Goal: Book appointment/travel/reservation

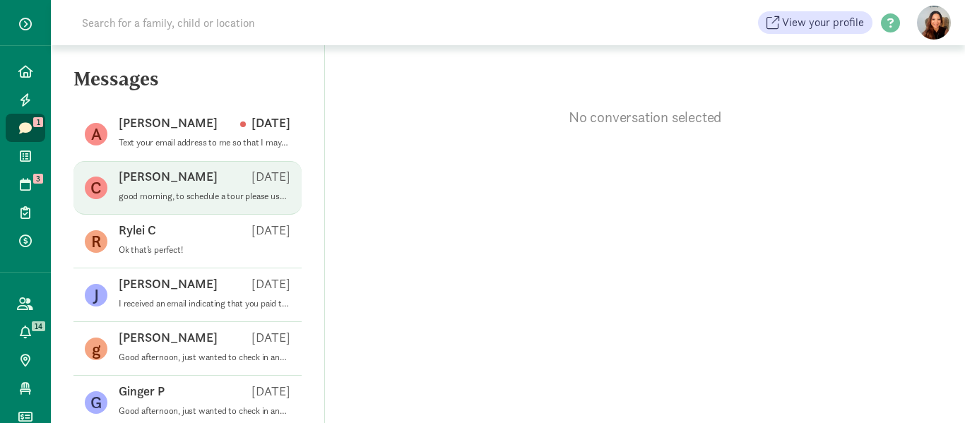
click at [195, 192] on p "good morning, to schedule a tour please use tour scheduler from website daycare…" at bounding box center [205, 196] width 172 height 11
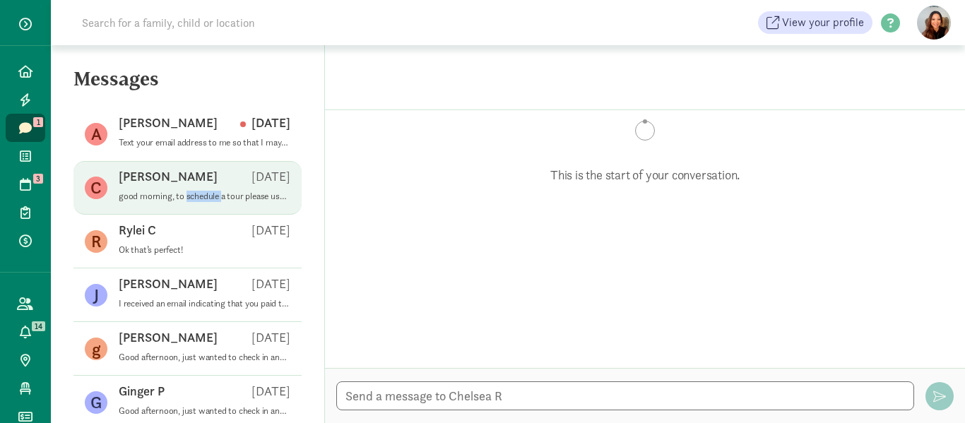
click at [195, 192] on p "good morning, to schedule a tour please use tour scheduler from website daycare…" at bounding box center [205, 196] width 172 height 11
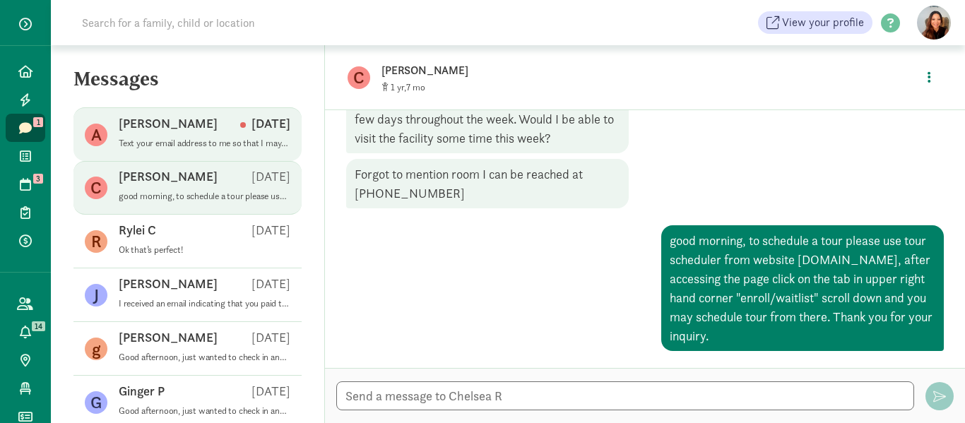
click at [145, 124] on p "Alexis S" at bounding box center [168, 123] width 99 height 17
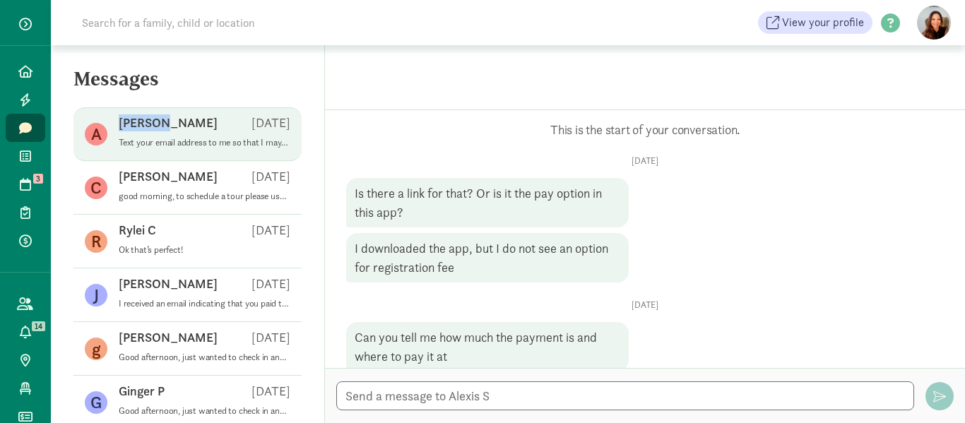
click at [145, 124] on p "[PERSON_NAME]" at bounding box center [168, 122] width 99 height 17
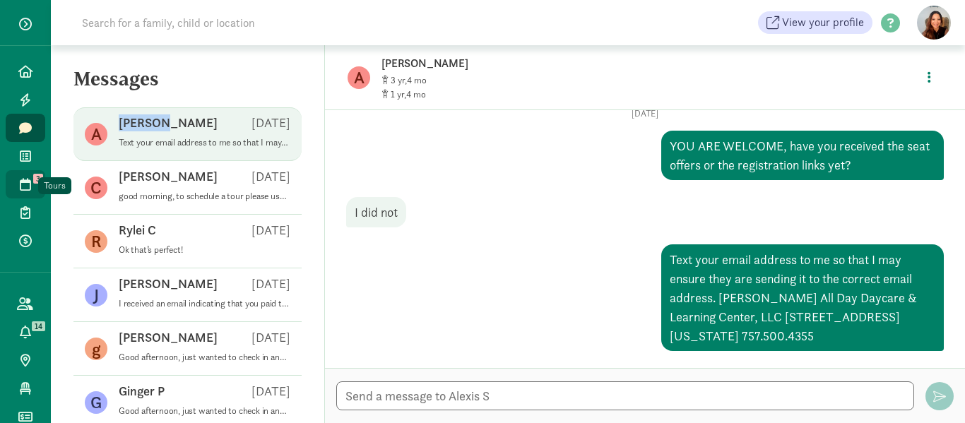
click at [20, 180] on icon at bounding box center [25, 184] width 11 height 13
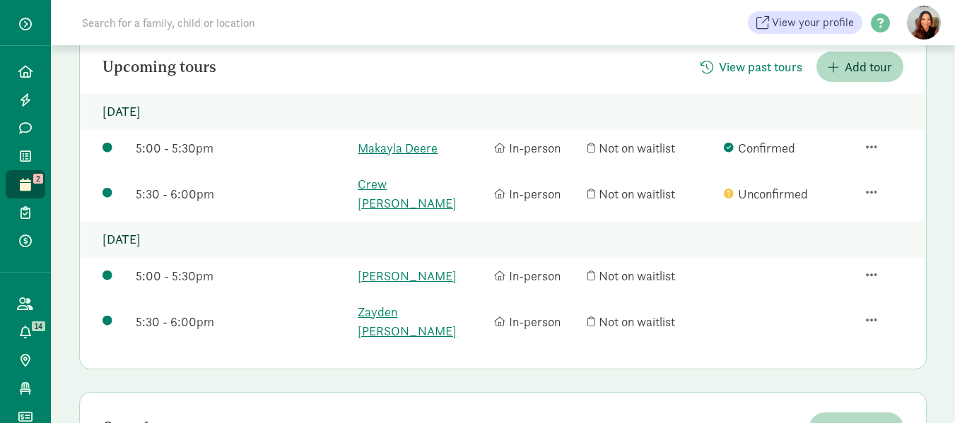
scroll to position [212, 0]
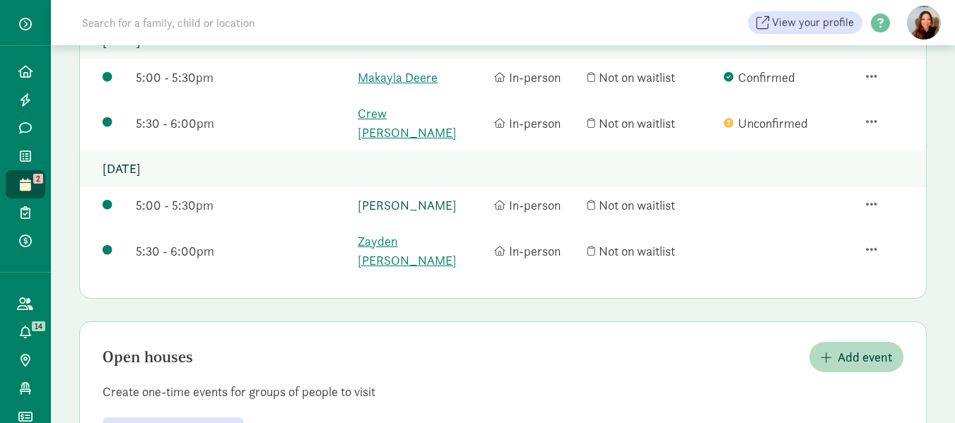
click at [384, 196] on link "[PERSON_NAME]" at bounding box center [422, 205] width 129 height 19
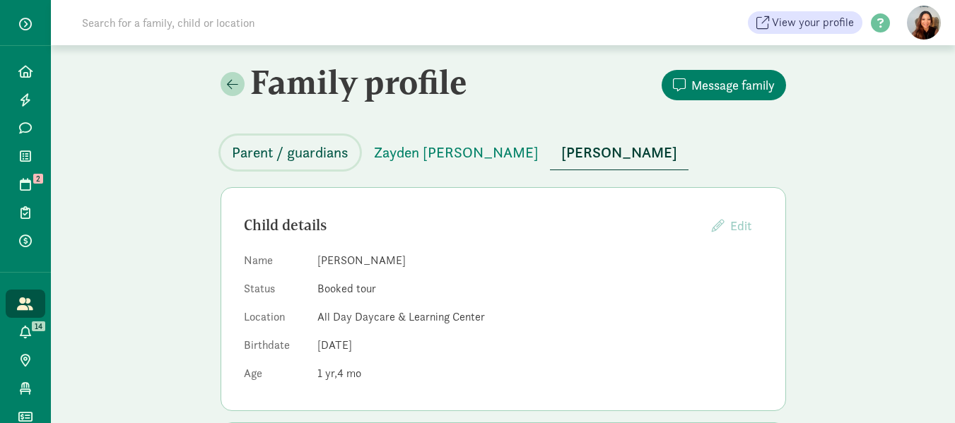
click at [275, 151] on span "Parent / guardians" at bounding box center [290, 152] width 117 height 23
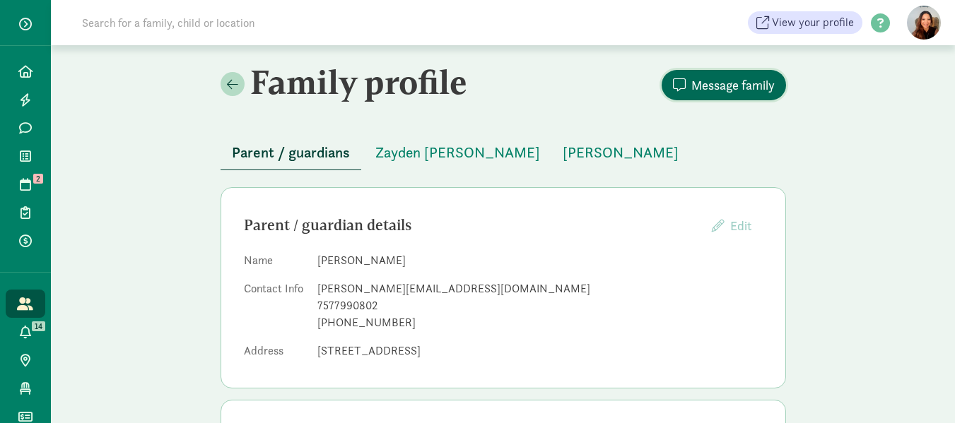
click at [719, 81] on span "Message family" at bounding box center [732, 85] width 83 height 19
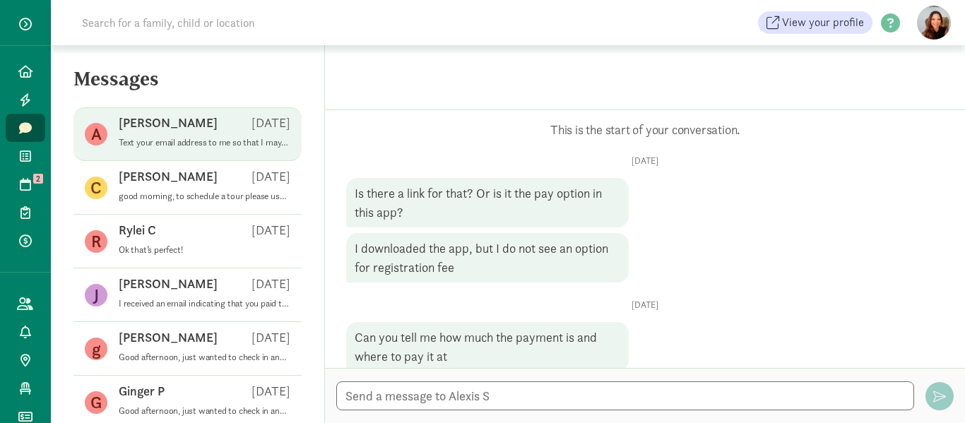
scroll to position [1256, 0]
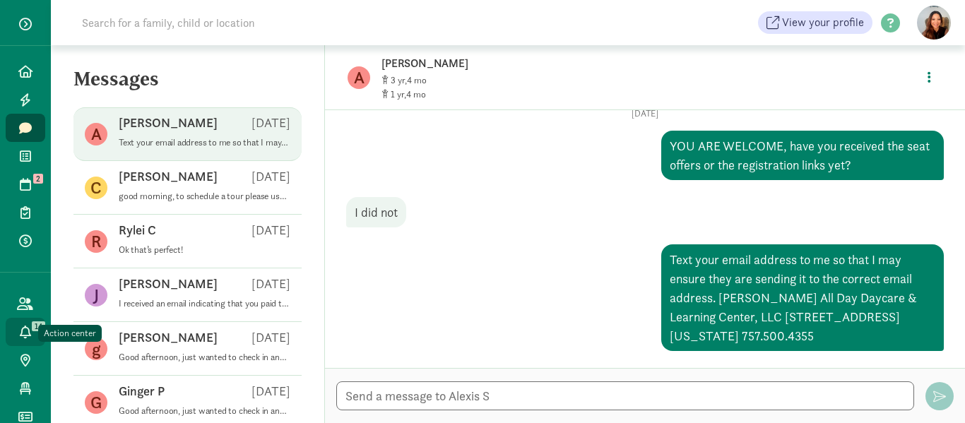
click at [20, 329] on icon at bounding box center [25, 332] width 11 height 13
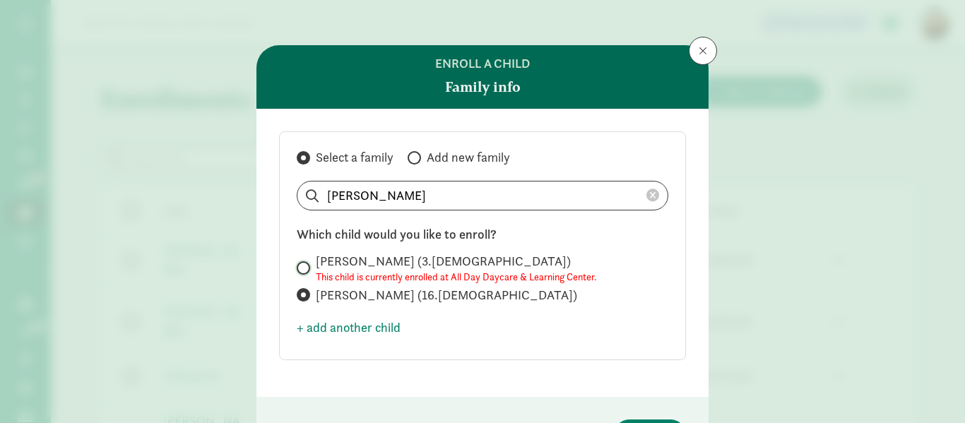
click at [300, 265] on input "Zayden Stackhouse (3.5 years old) This child is currently enrolled at All Day D…" at bounding box center [301, 268] width 9 height 9
radio input "true"
click at [298, 293] on input "[PERSON_NAME] (16.[DEMOGRAPHIC_DATA])" at bounding box center [301, 294] width 9 height 9
radio input "true"
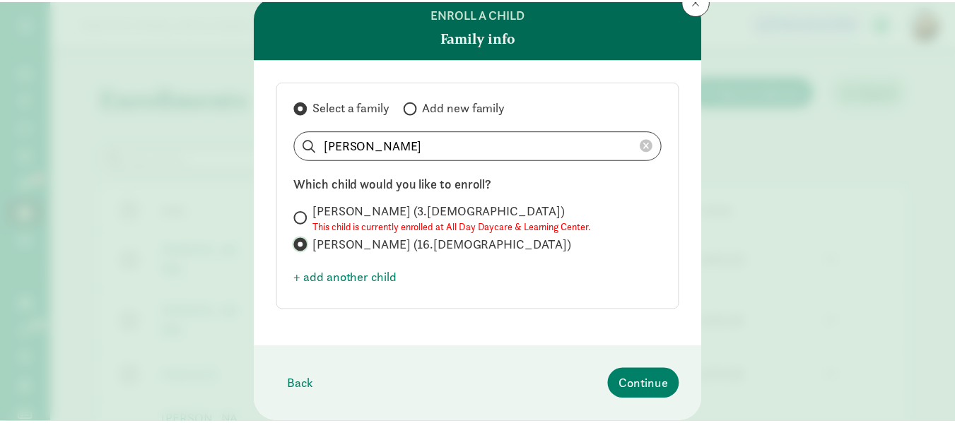
scroll to position [71, 0]
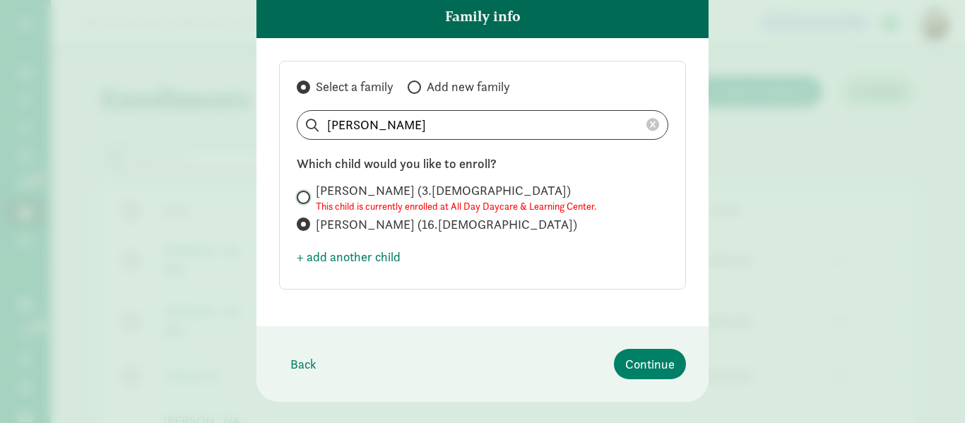
click at [299, 194] on input "Zayden Stackhouse (3.5 years old) This child is currently enrolled at All Day D…" at bounding box center [301, 197] width 9 height 9
radio input "true"
click at [299, 194] on input "Zayden Stackhouse (3.5 years old) This child is currently enrolled at All Day D…" at bounding box center [301, 197] width 9 height 9
click at [302, 219] on span at bounding box center [303, 224] width 13 height 13
click at [302, 220] on input "Noah Stackhouse (16.6 months old)" at bounding box center [301, 224] width 9 height 9
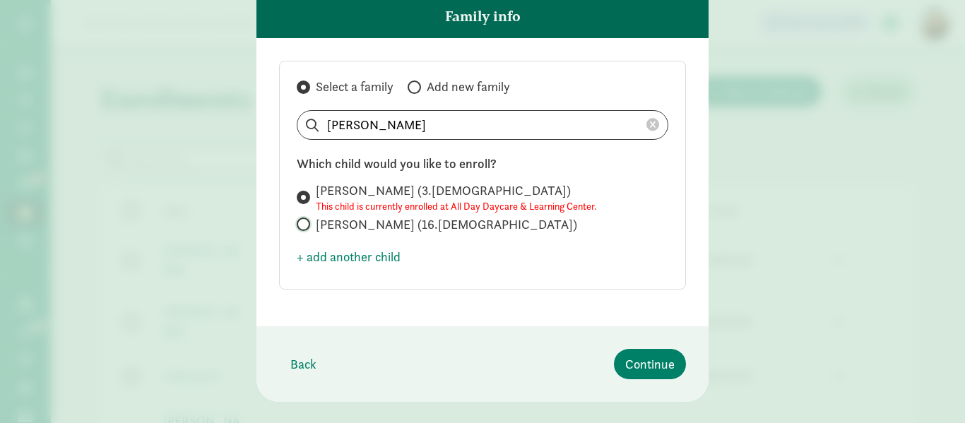
radio input "true"
radio input "false"
click at [302, 219] on span at bounding box center [303, 224] width 13 height 13
click at [302, 220] on input "Noah Stackhouse (16.6 months old)" at bounding box center [301, 224] width 9 height 9
click at [297, 255] on span "+ add another child" at bounding box center [349, 256] width 104 height 19
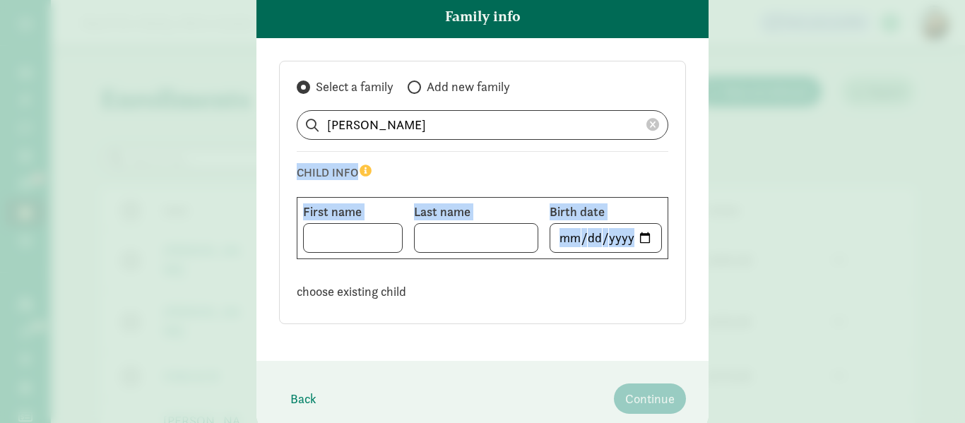
click at [297, 255] on fieldset "First name Last name Birth date" at bounding box center [483, 228] width 372 height 62
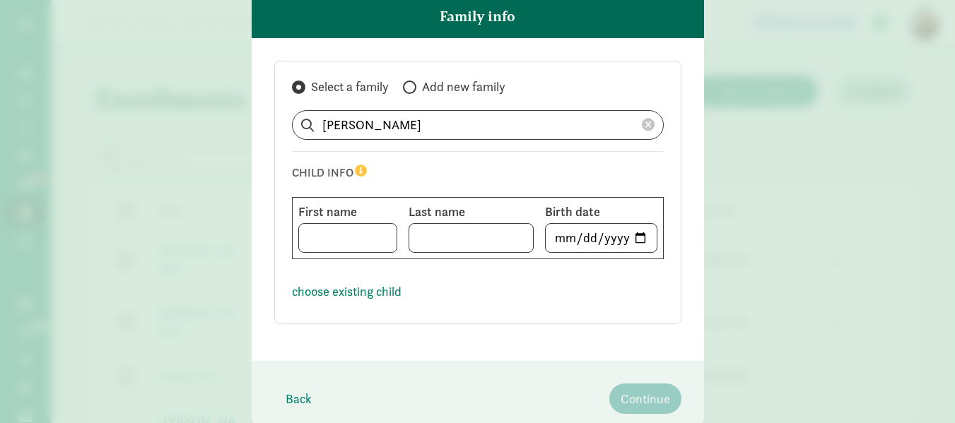
click at [855, 61] on div "Enroll a child Family info Select a family Add new family Alexis Stackhouse CHI…" at bounding box center [477, 211] width 955 height 423
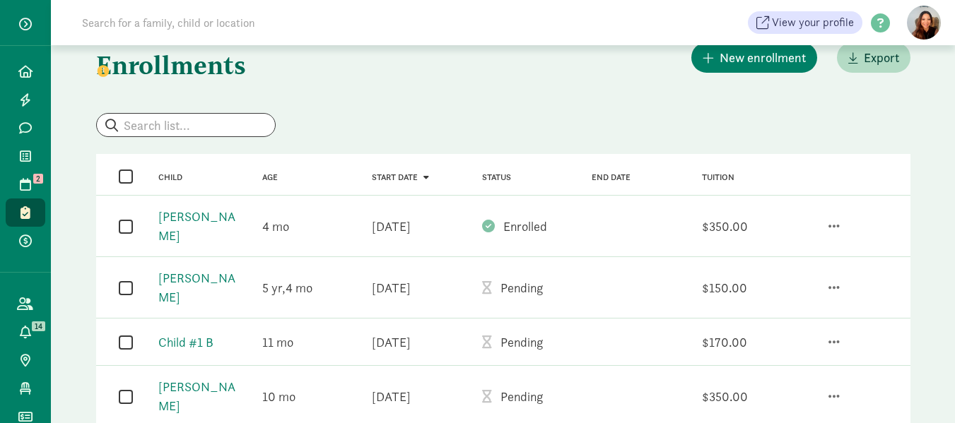
scroll to position [0, 0]
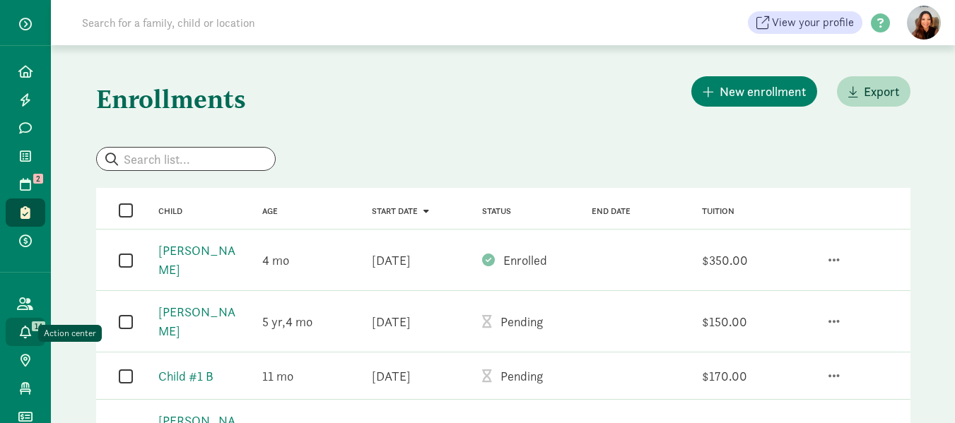
click at [21, 322] on link "Action center 14" at bounding box center [26, 332] width 40 height 28
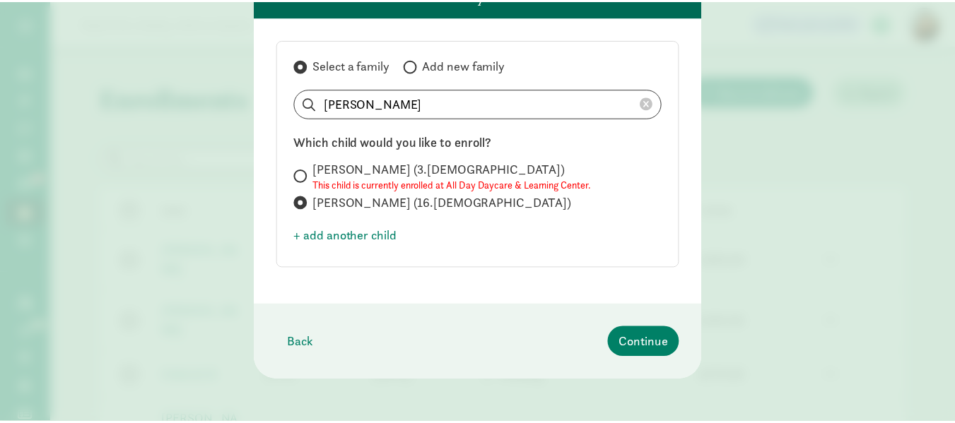
scroll to position [95, 0]
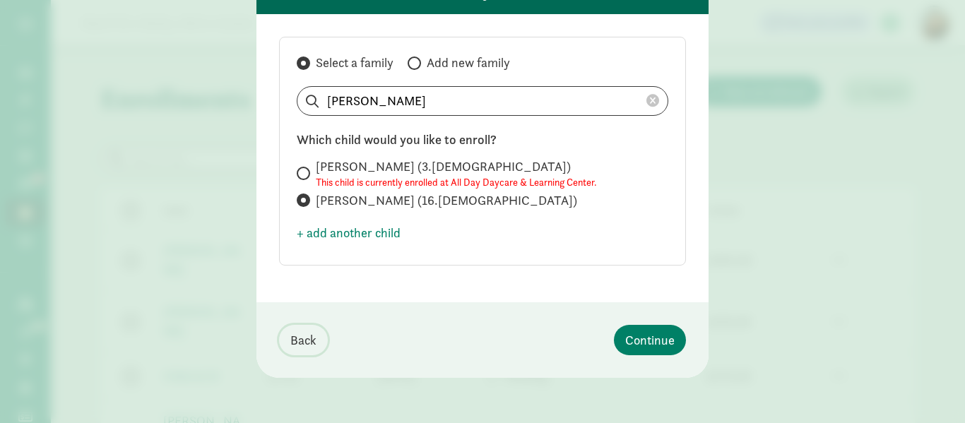
click at [299, 339] on span "Back" at bounding box center [303, 340] width 26 height 19
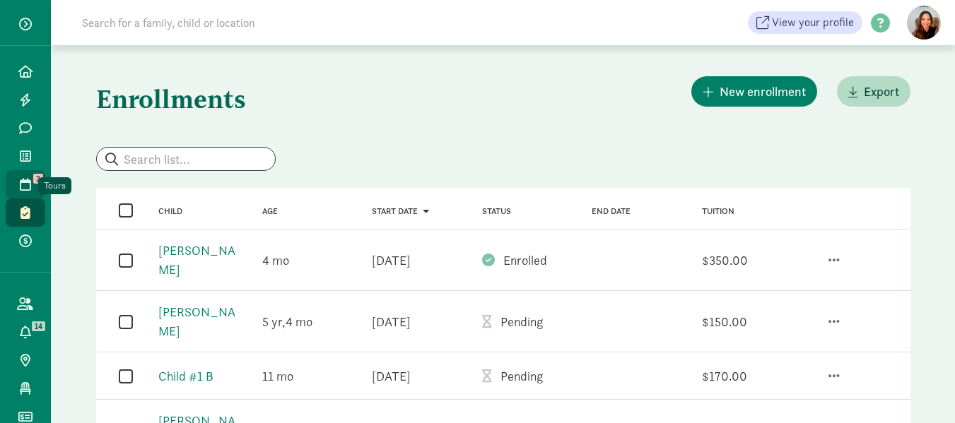
click at [33, 177] on span "2" at bounding box center [38, 179] width 10 height 10
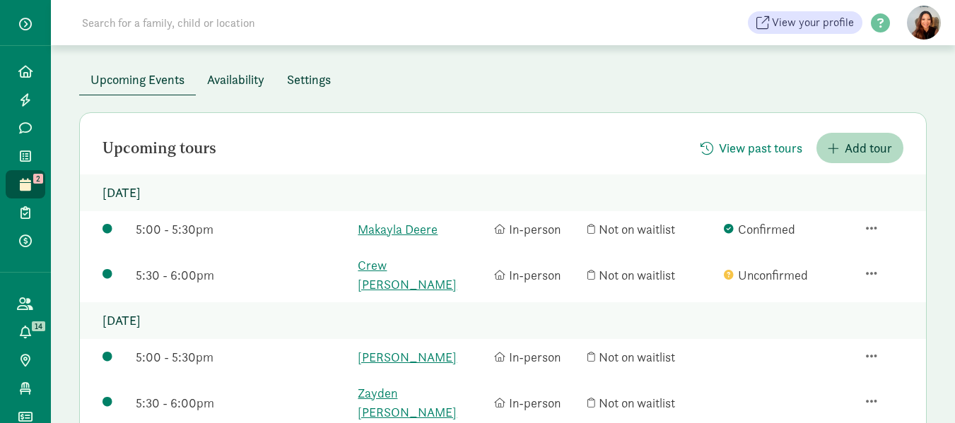
scroll to position [141, 0]
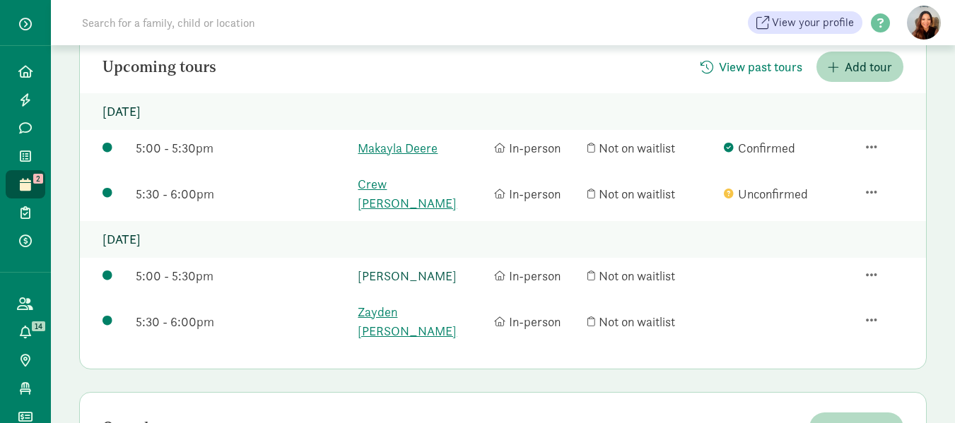
click at [398, 266] on link "[PERSON_NAME]" at bounding box center [422, 275] width 129 height 19
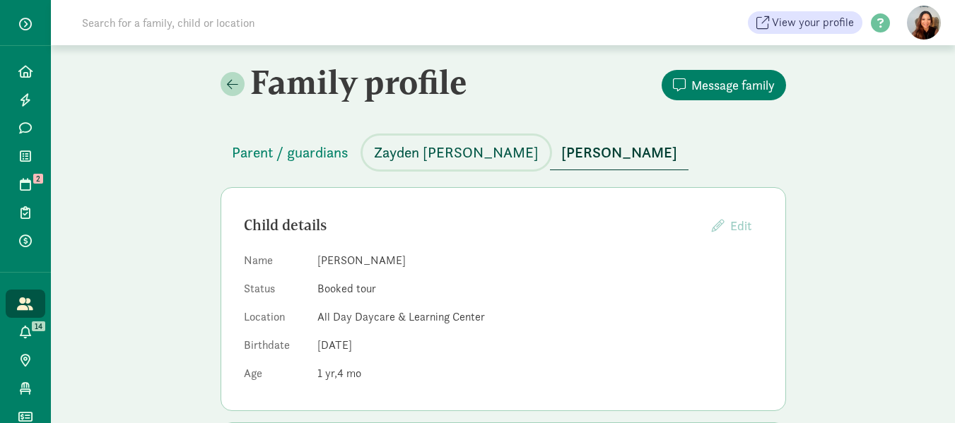
click at [435, 146] on span "Zayden [PERSON_NAME]" at bounding box center [456, 152] width 165 height 23
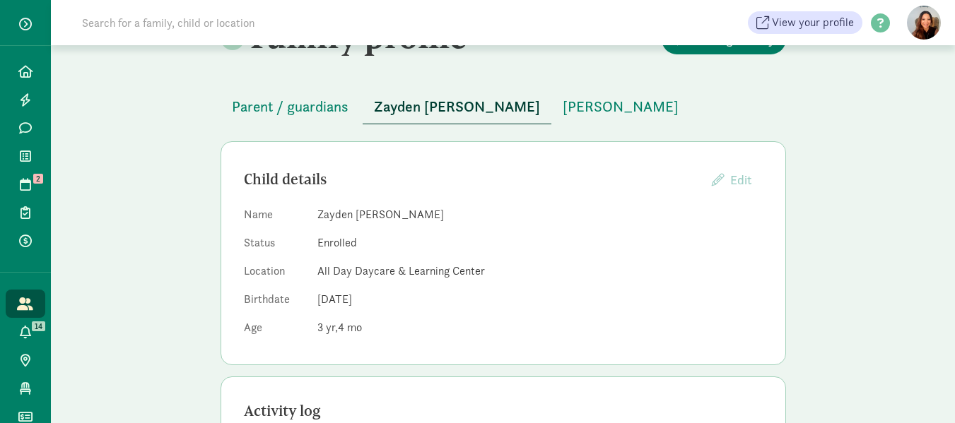
scroll to position [71, 0]
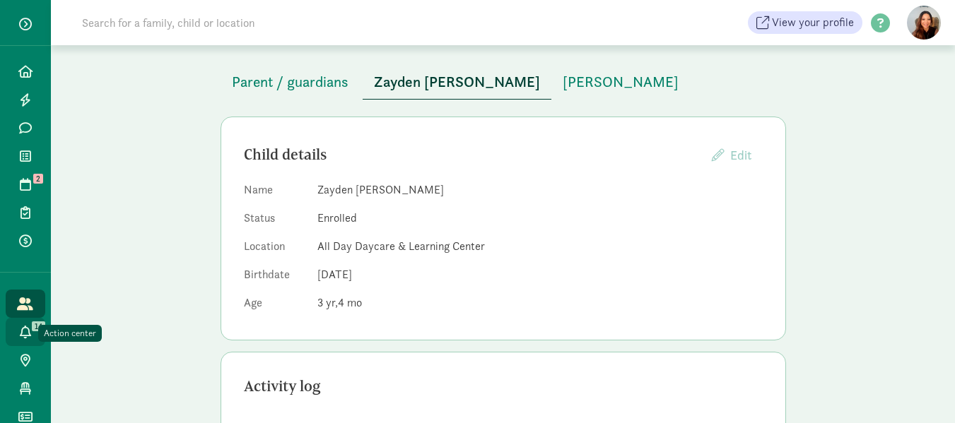
click at [20, 327] on icon at bounding box center [25, 332] width 11 height 13
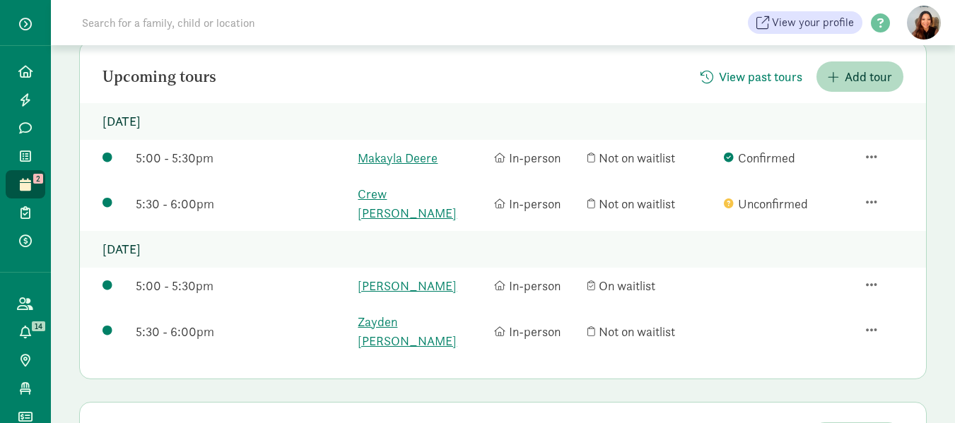
scroll to position [141, 0]
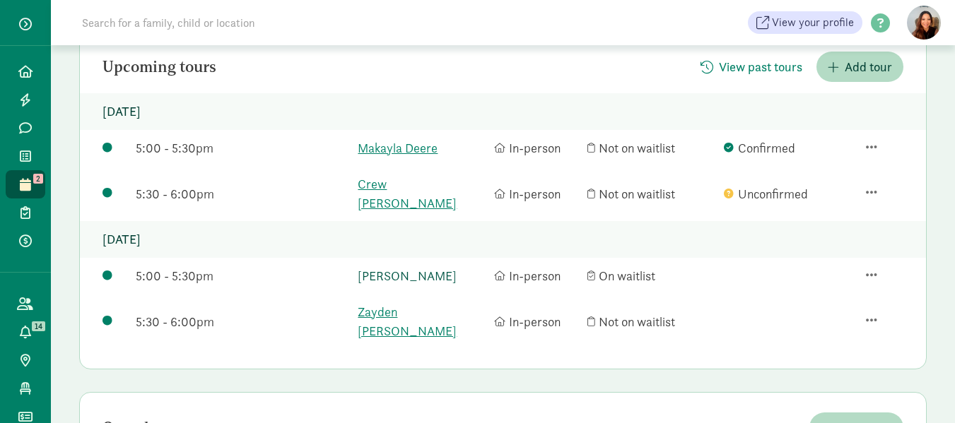
click at [404, 266] on link "[PERSON_NAME]" at bounding box center [422, 275] width 129 height 19
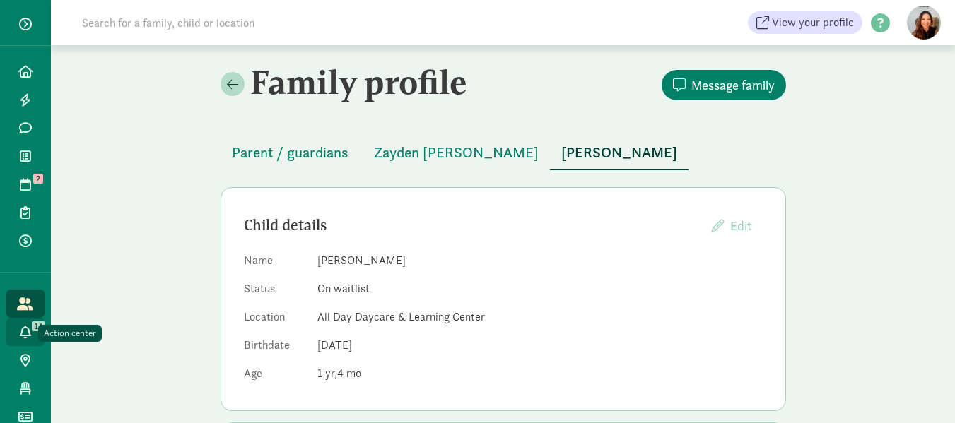
click at [21, 331] on icon at bounding box center [25, 332] width 11 height 13
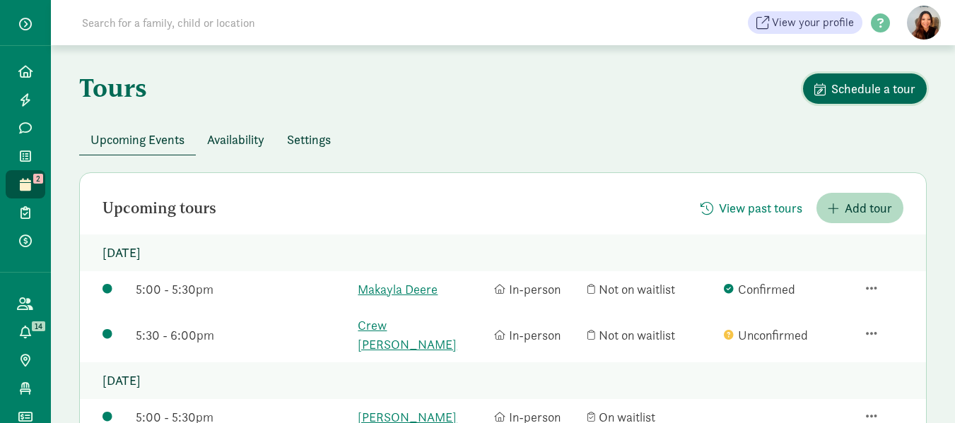
click at [863, 85] on span "Schedule a tour" at bounding box center [873, 88] width 84 height 19
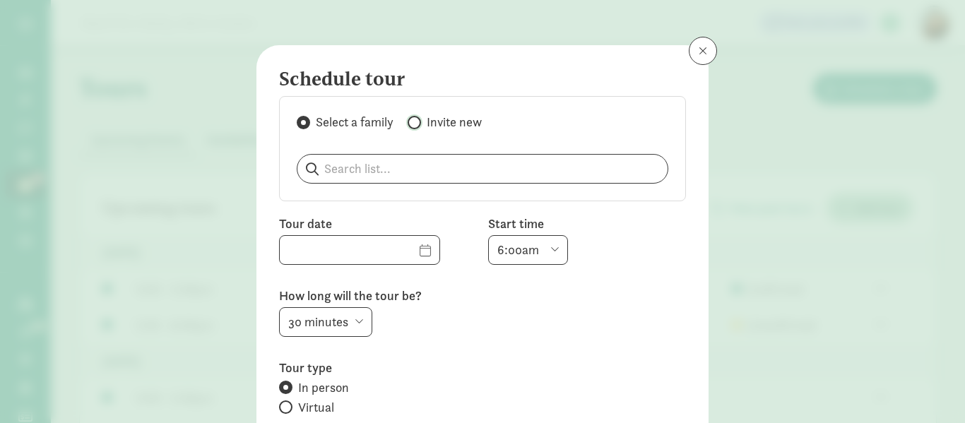
click at [410, 121] on input "Invite new" at bounding box center [412, 122] width 9 height 9
radio input "true"
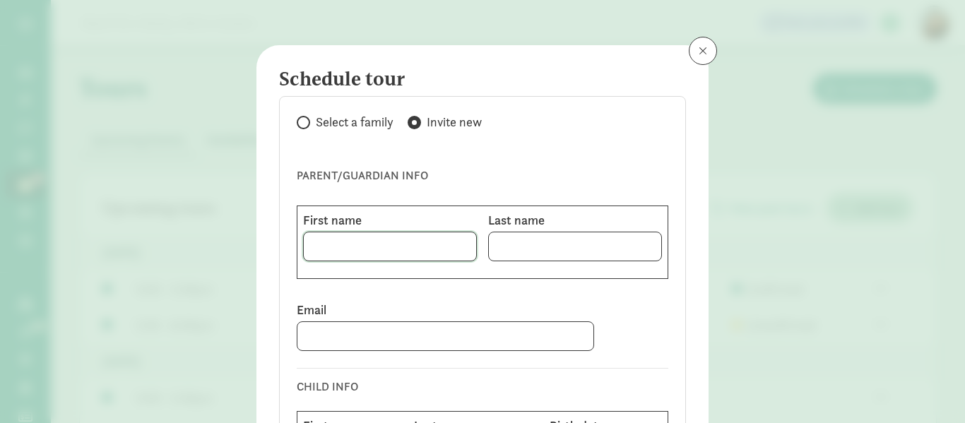
click at [330, 246] on input at bounding box center [390, 247] width 172 height 28
type input "[PERSON_NAME]"
click at [301, 339] on input at bounding box center [446, 336] width 296 height 28
